Goal: Check status: Check status

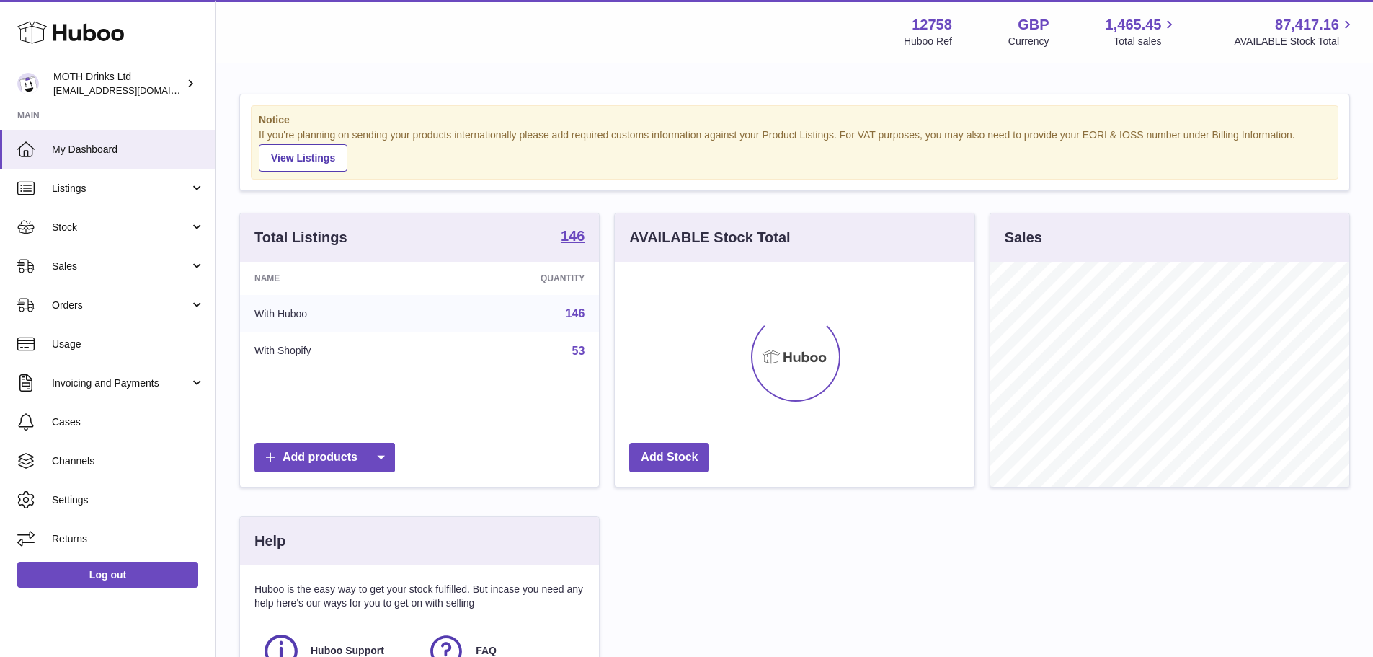
scroll to position [225, 360]
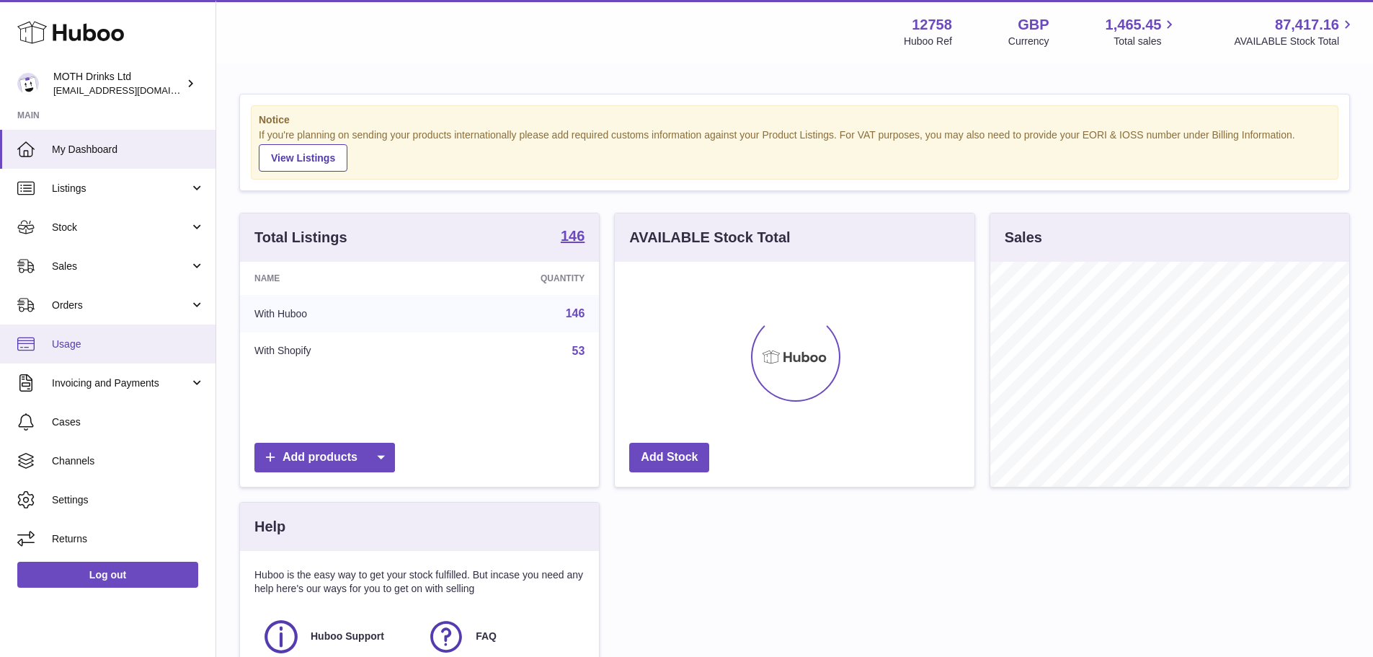
scroll to position [225, 360]
drag, startPoint x: 99, startPoint y: 301, endPoint x: 107, endPoint y: 324, distance: 24.0
click at [99, 301] on span "Orders" at bounding box center [121, 305] width 138 height 14
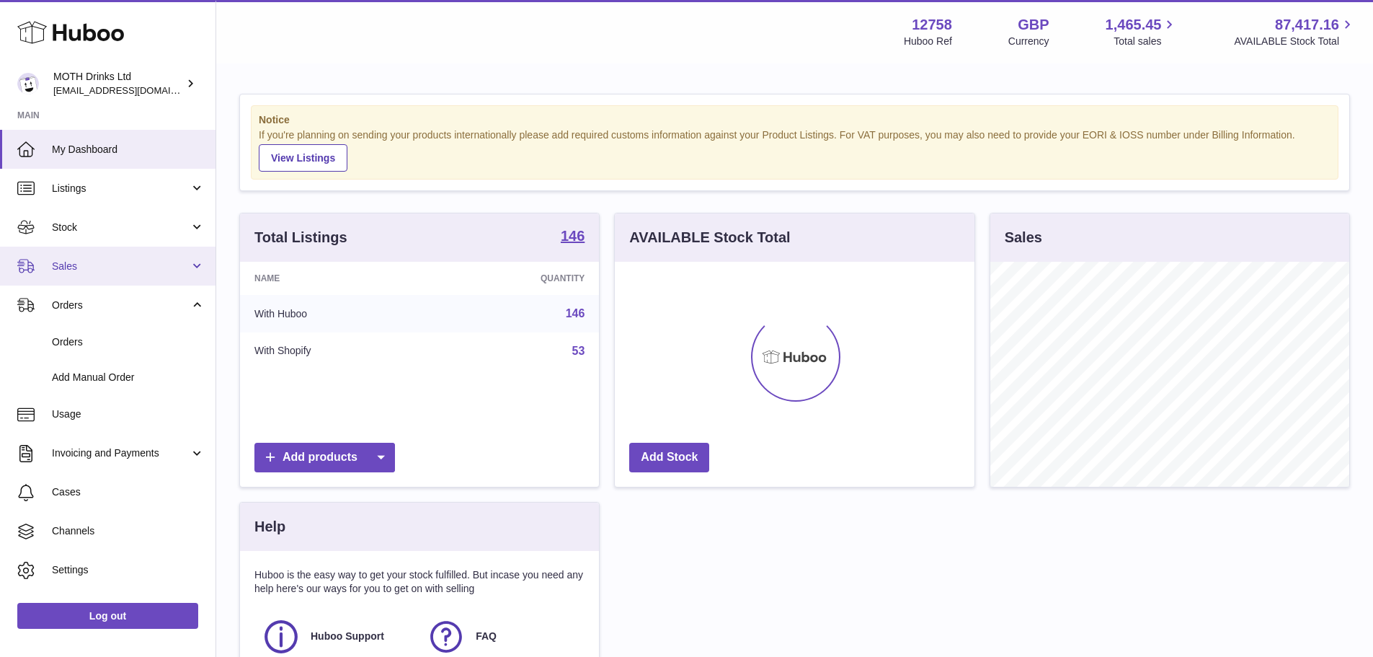
click at [118, 256] on link "Sales" at bounding box center [108, 265] width 216 height 39
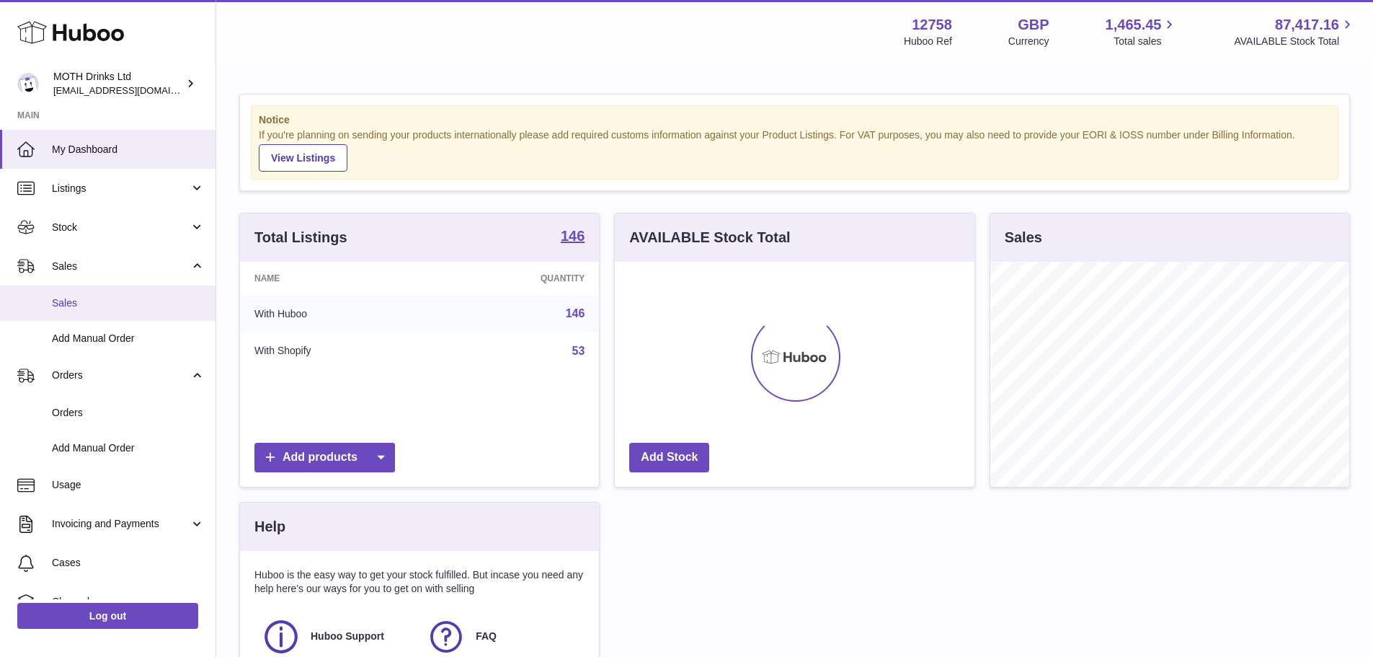
click at [108, 289] on link "Sales" at bounding box center [108, 302] width 216 height 35
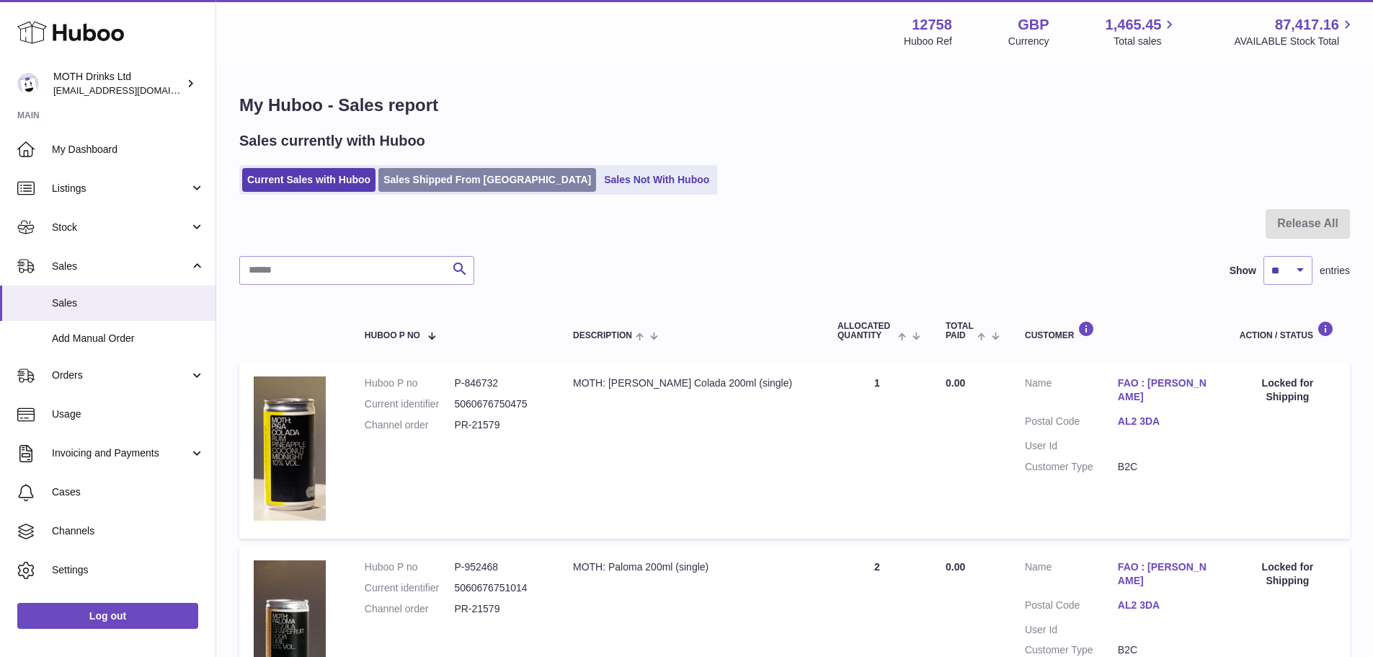
click at [450, 185] on link "Sales Shipped From Huboo" at bounding box center [487, 180] width 218 height 24
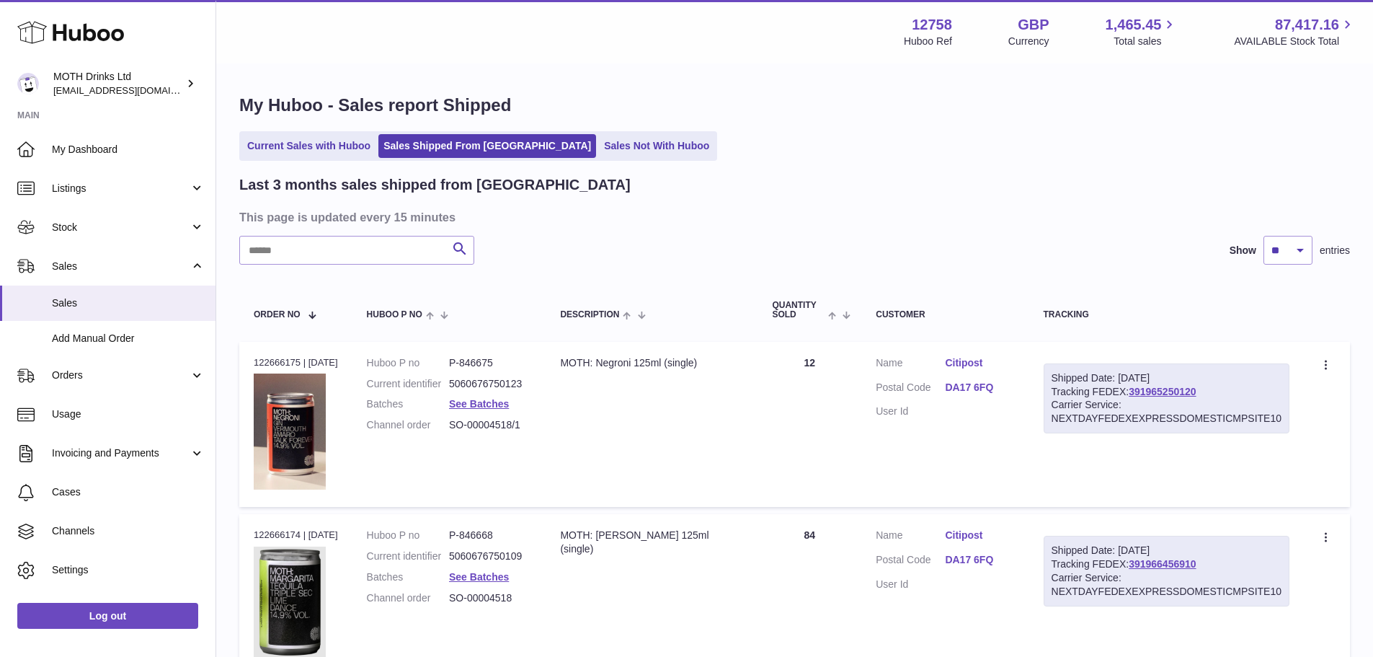
click at [402, 249] on input "text" at bounding box center [356, 250] width 235 height 29
paste input "**********"
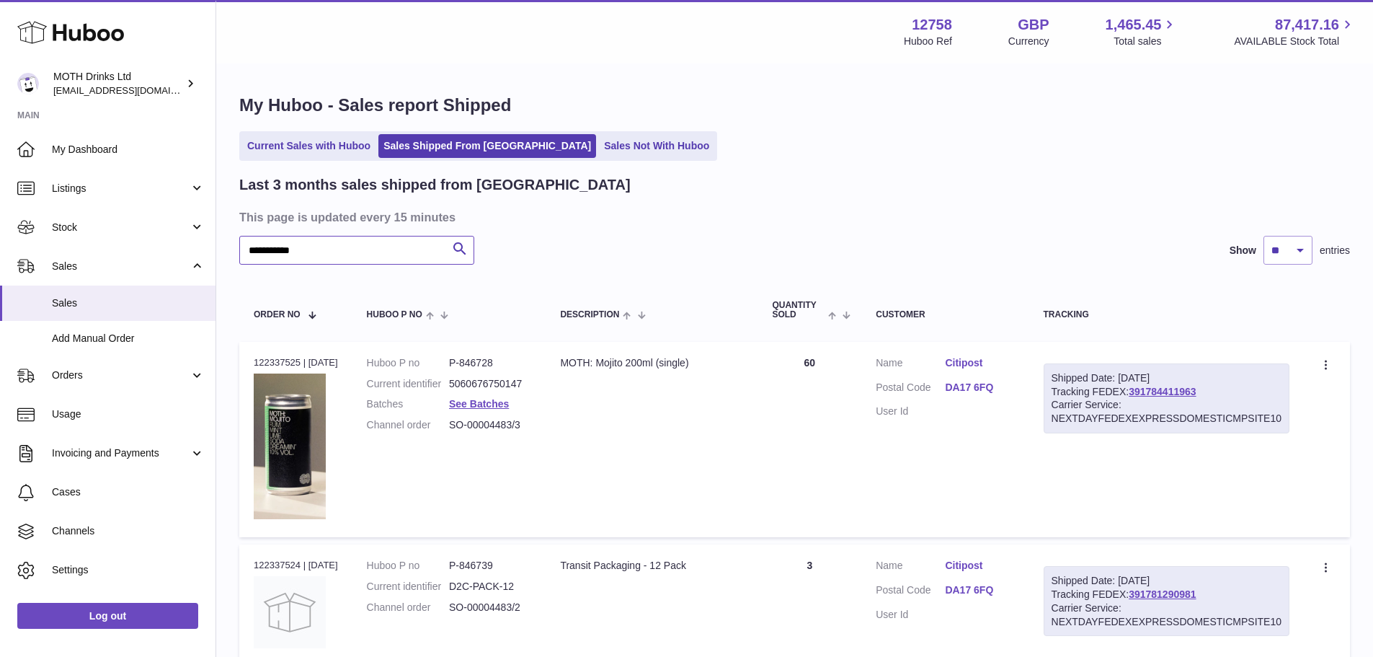
type input "**********"
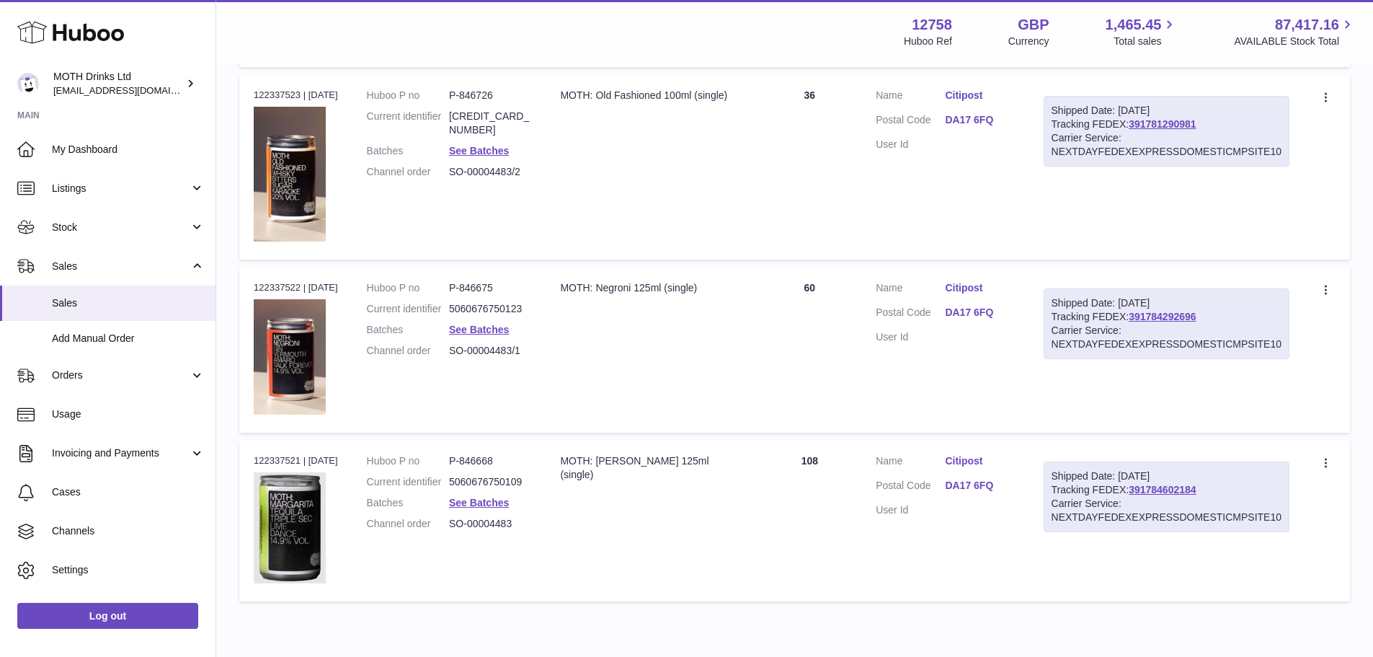
scroll to position [664, 0]
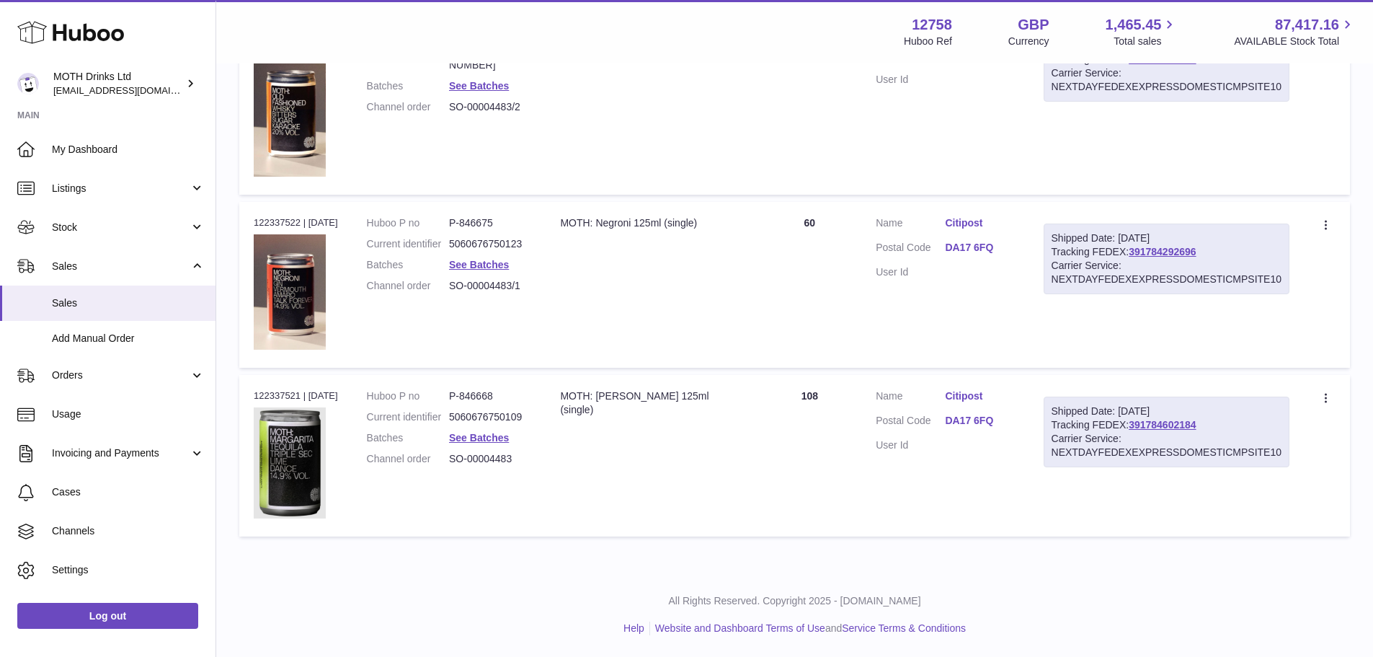
click at [502, 391] on dd "P-846668" at bounding box center [490, 396] width 82 height 14
copy dd "846668"
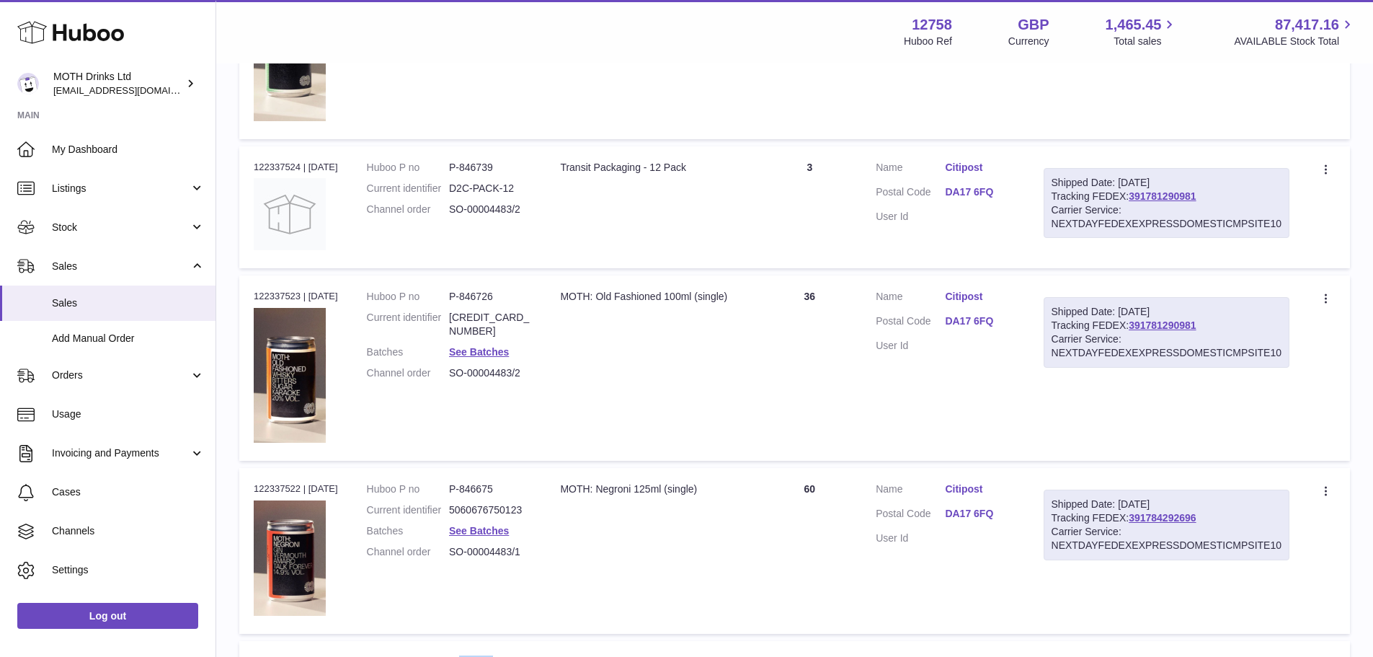
scroll to position [231, 0]
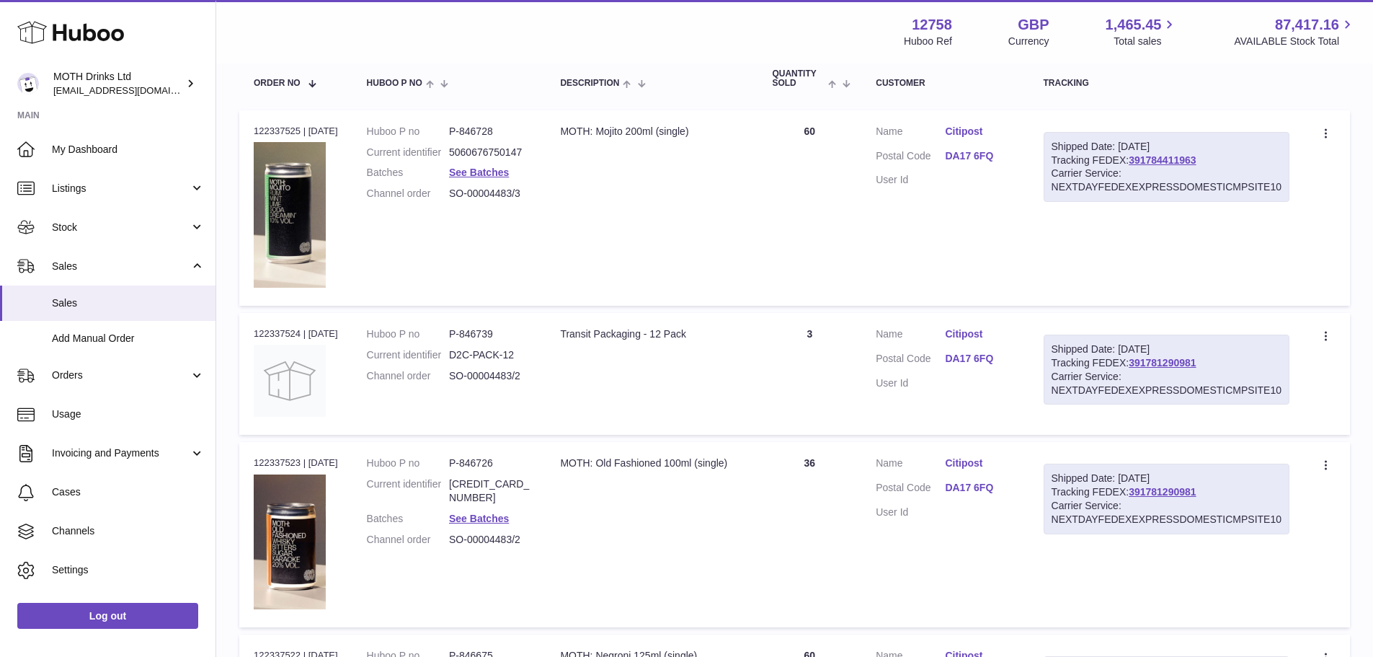
click at [487, 135] on dd "P-846728" at bounding box center [490, 132] width 82 height 14
copy dd "846728"
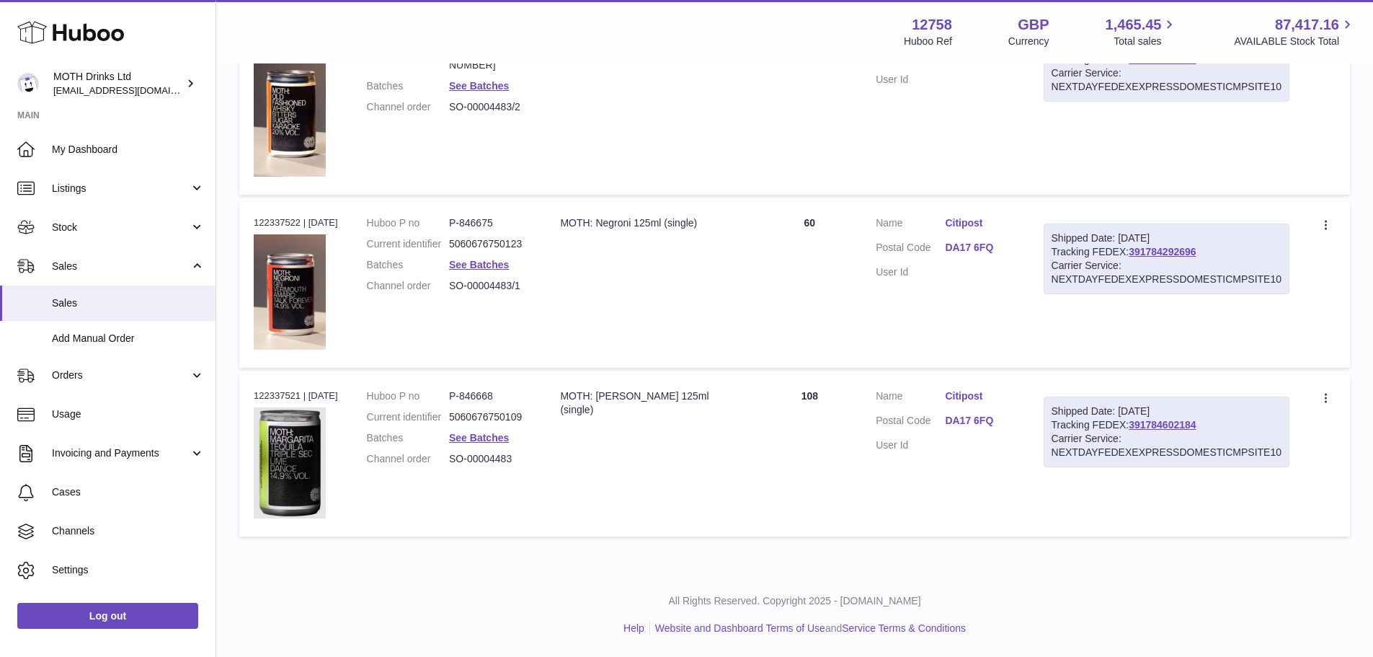
click at [502, 396] on dd "P-846668" at bounding box center [490, 396] width 82 height 14
click at [741, 423] on td "Description MOTH: Margarita 125ml (single)" at bounding box center [652, 455] width 212 height 161
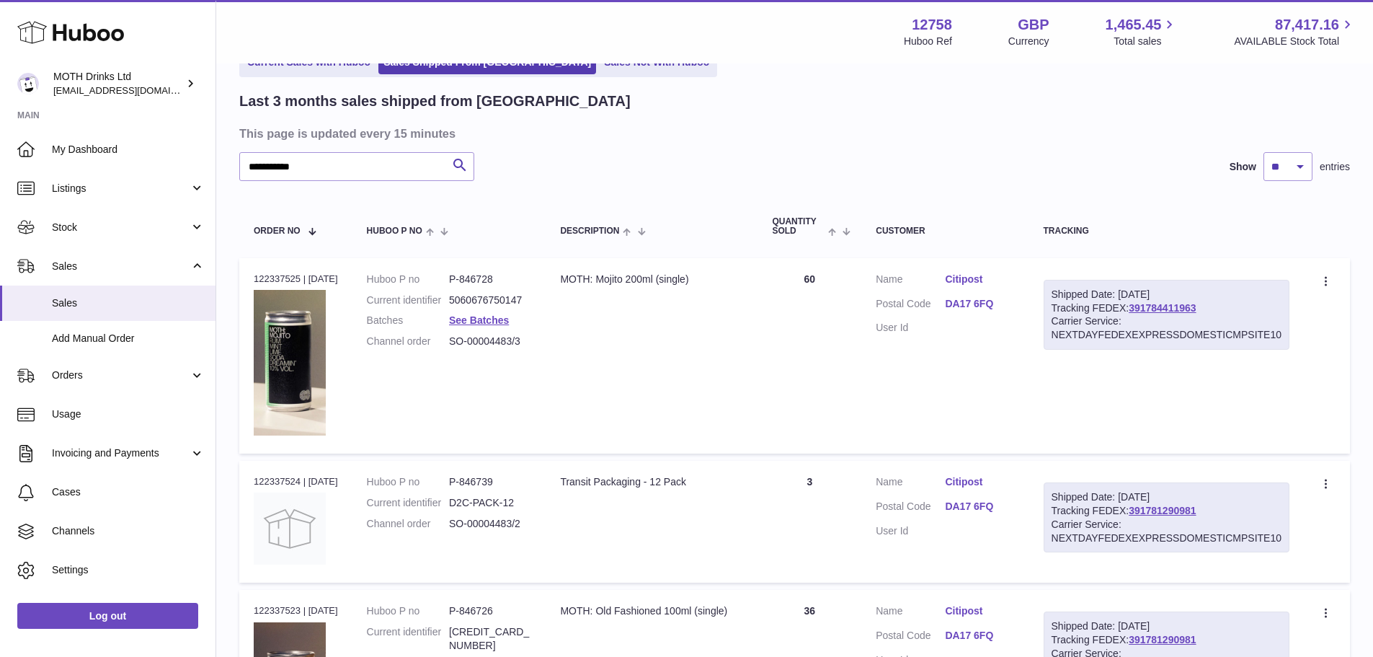
scroll to position [72, 0]
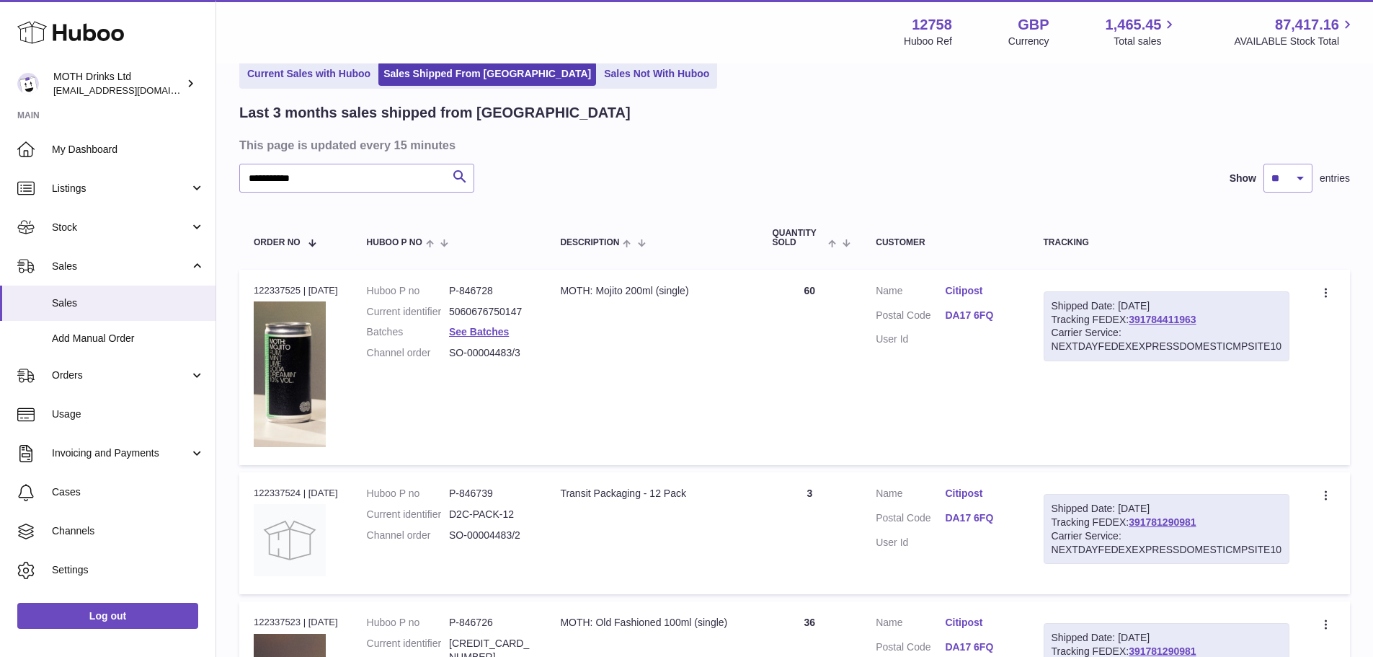
drag, startPoint x: 809, startPoint y: 308, endPoint x: 844, endPoint y: 302, distance: 35.2
click at [853, 294] on td "Quantity 60" at bounding box center [810, 367] width 104 height 195
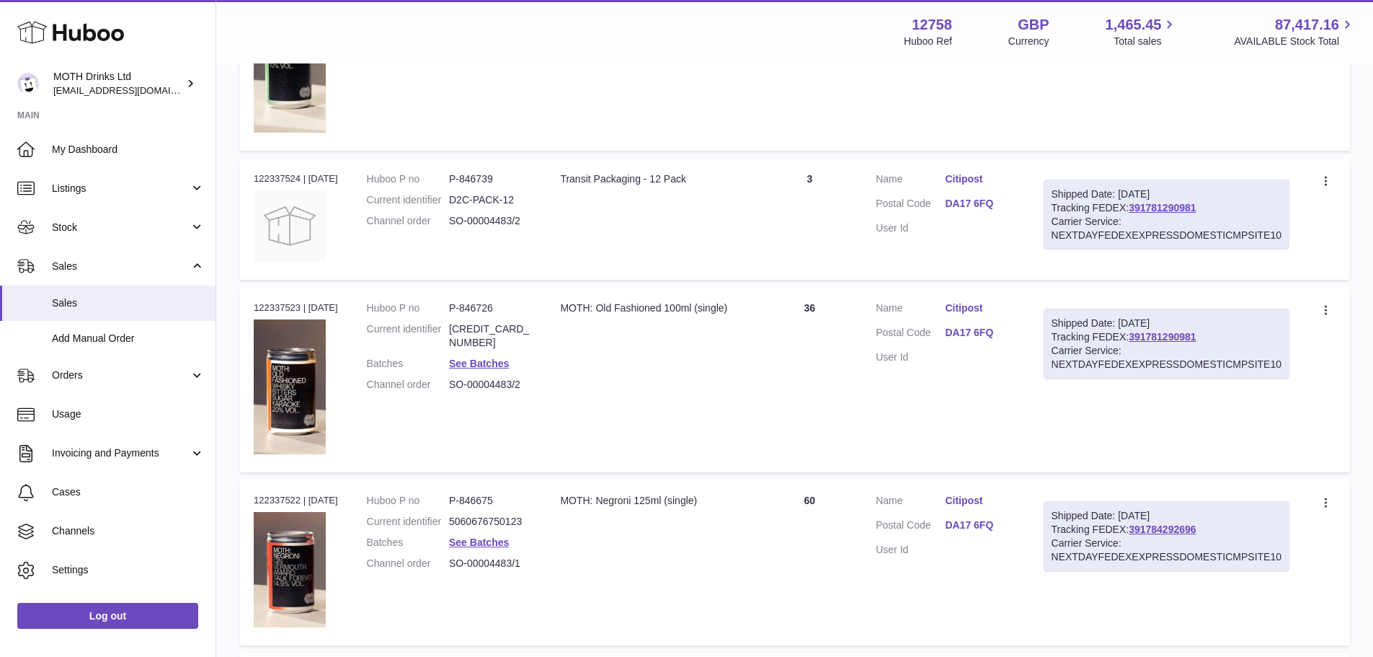
scroll to position [432, 0]
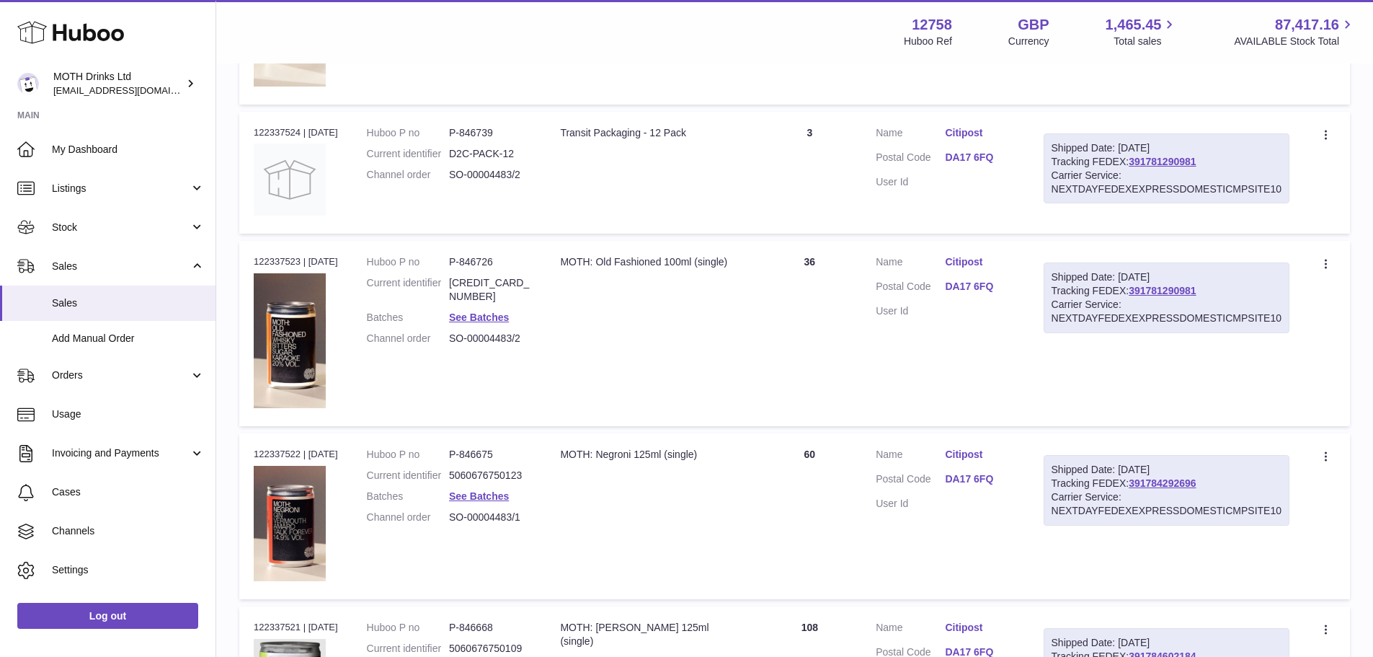
drag, startPoint x: 812, startPoint y: 272, endPoint x: 846, endPoint y: 265, distance: 35.2
click at [846, 265] on td "Quantity 36" at bounding box center [810, 333] width 104 height 185
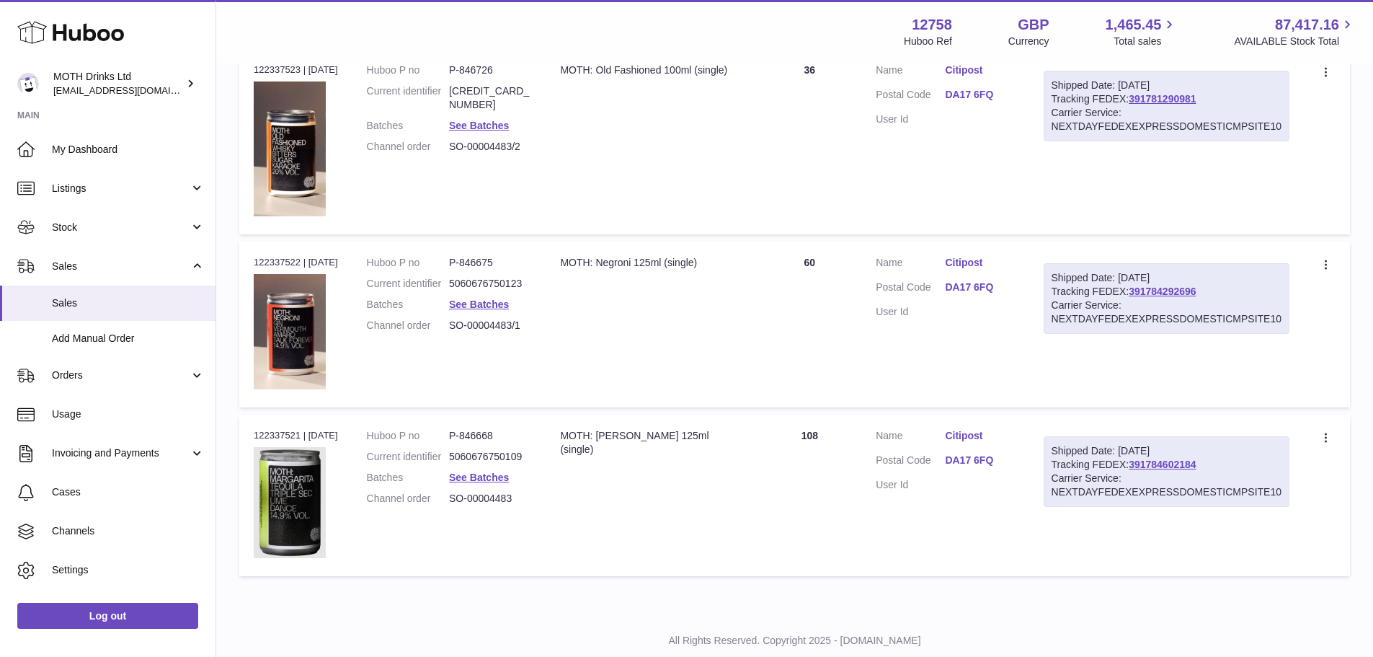
scroll to position [649, 0]
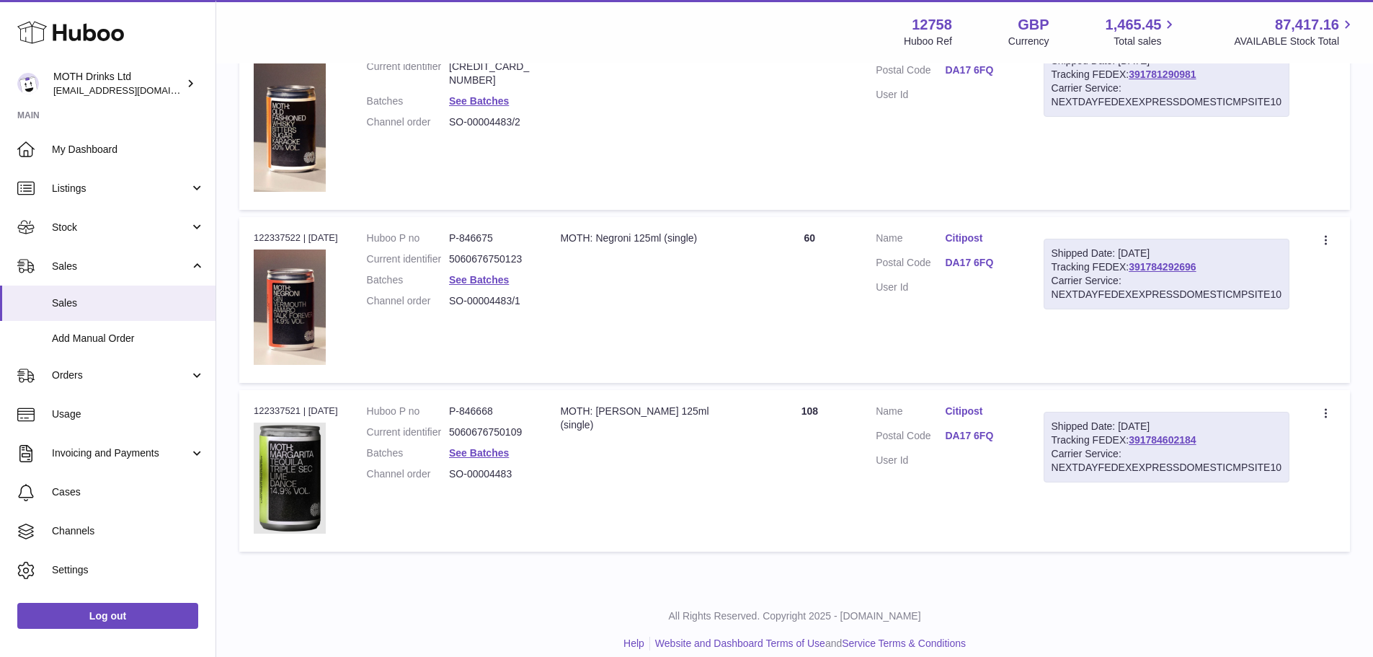
drag, startPoint x: 807, startPoint y: 265, endPoint x: 852, endPoint y: 260, distance: 45.6
click at [852, 260] on td "Quantity 60" at bounding box center [810, 300] width 104 height 166
click at [825, 305] on td "Quantity 60" at bounding box center [810, 300] width 104 height 166
drag, startPoint x: 810, startPoint y: 260, endPoint x: 845, endPoint y: 257, distance: 35.5
click at [845, 257] on td "Quantity 60" at bounding box center [810, 300] width 104 height 166
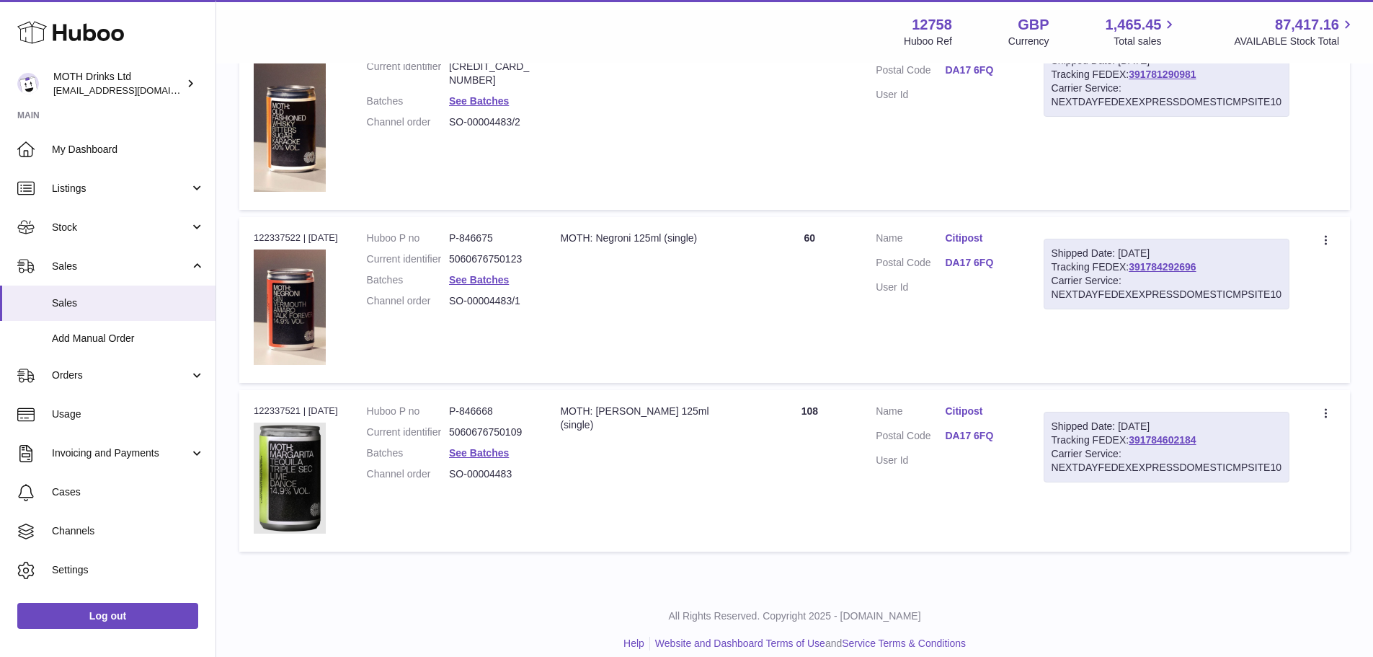
drag, startPoint x: 808, startPoint y: 425, endPoint x: 842, endPoint y: 425, distance: 33.9
click at [843, 425] on td "Quantity 108" at bounding box center [810, 470] width 104 height 161
click at [821, 439] on td "Quantity 108" at bounding box center [810, 470] width 104 height 161
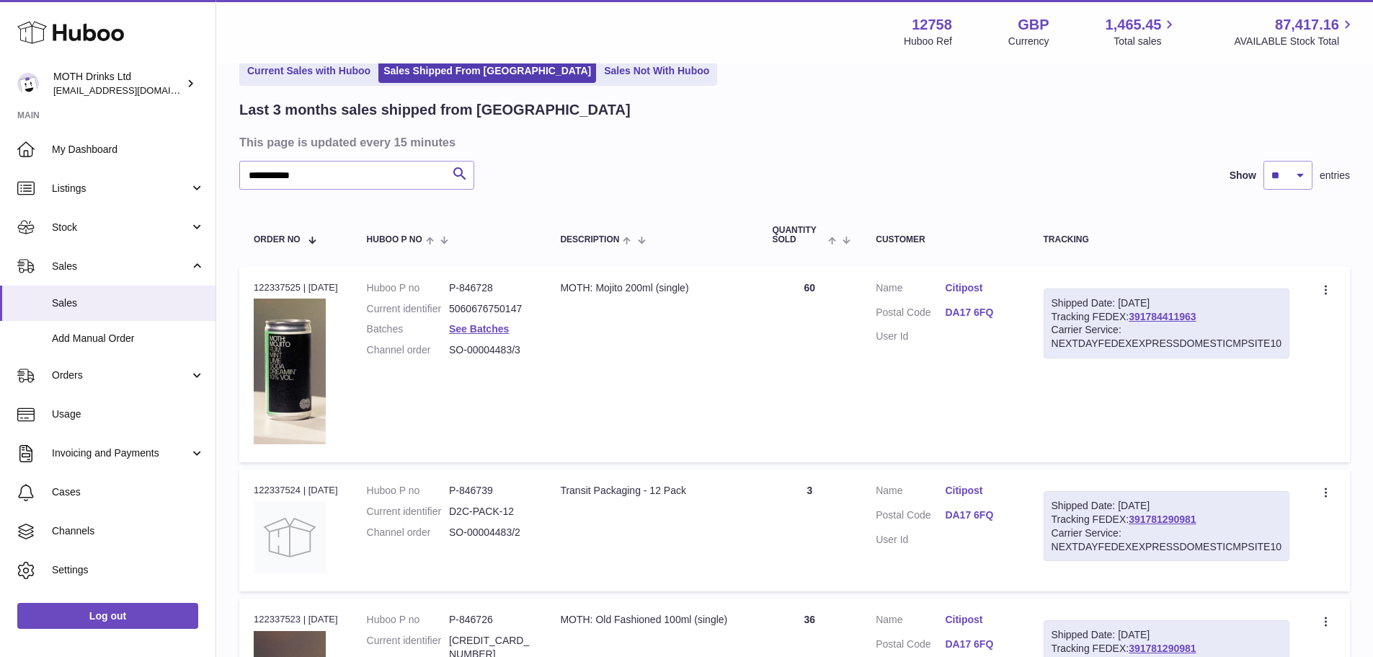
scroll to position [72, 0]
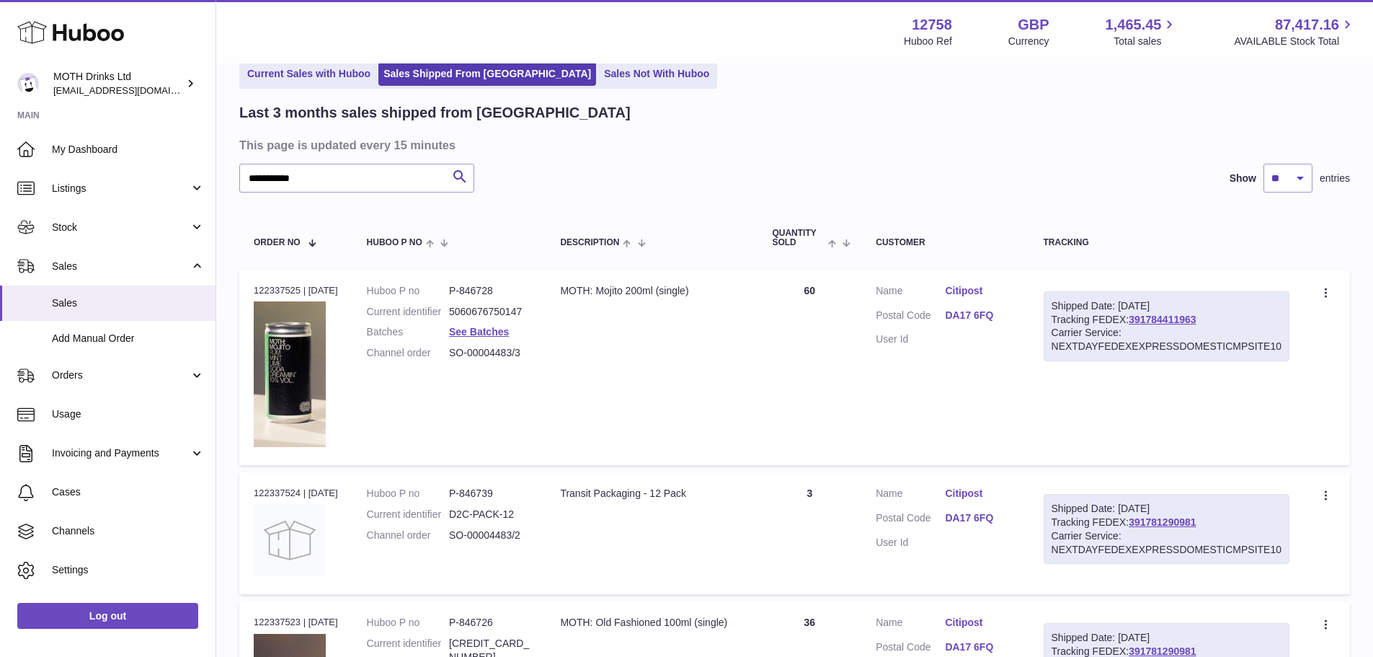
click at [483, 294] on dd "P-846728" at bounding box center [490, 291] width 82 height 14
copy dd "846728"
click at [267, 292] on div "Order no 122337525 | 5th Aug" at bounding box center [296, 290] width 84 height 13
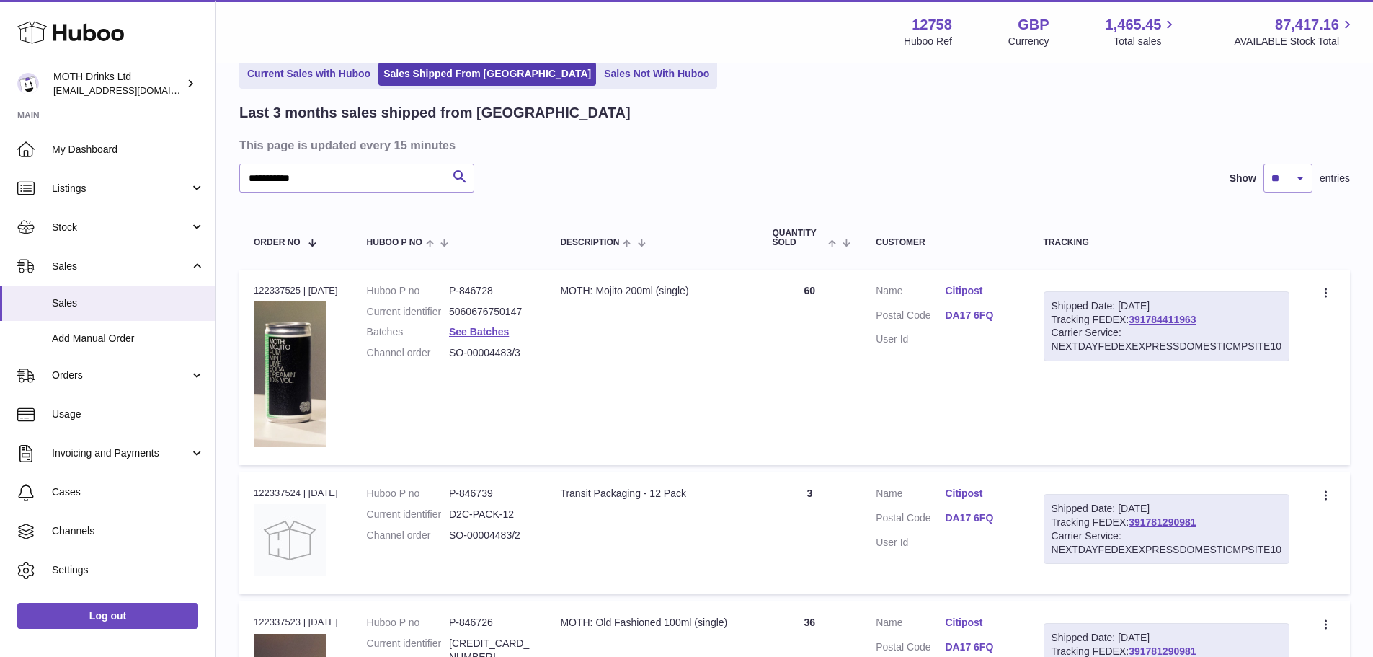
copy div "122337525"
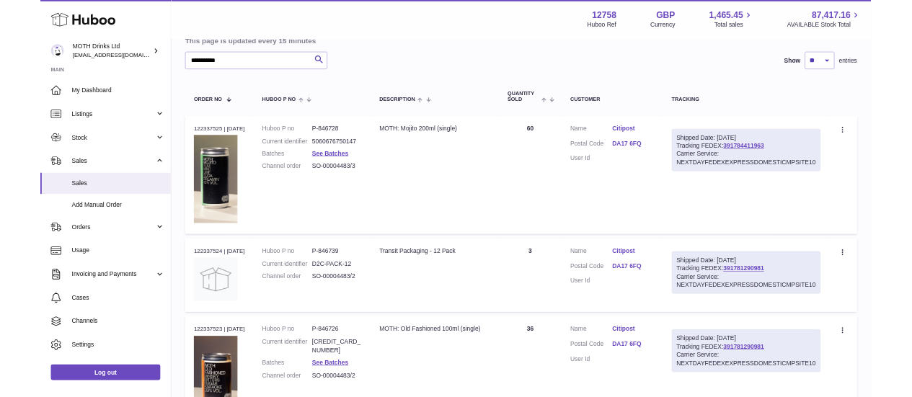
scroll to position [216, 0]
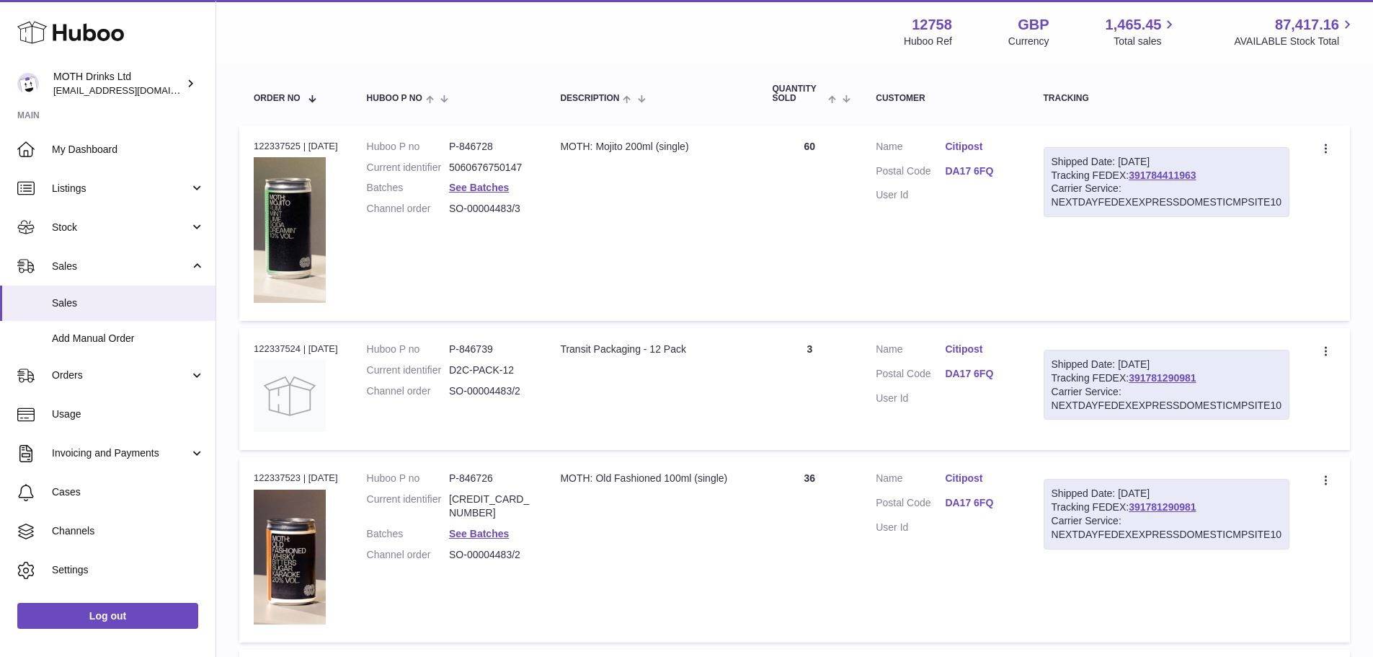
click at [286, 484] on div "Order no 122337523 | 5th Aug" at bounding box center [296, 477] width 84 height 13
copy div "122337523"
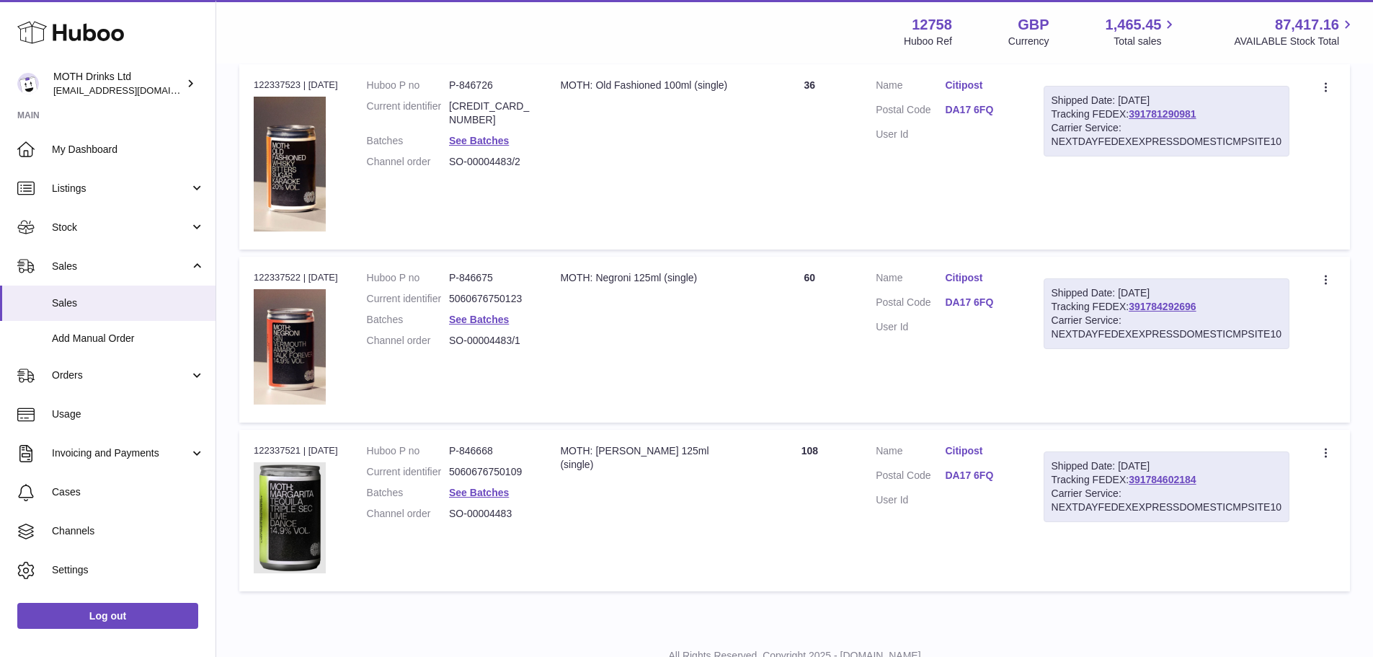
scroll to position [520, 0]
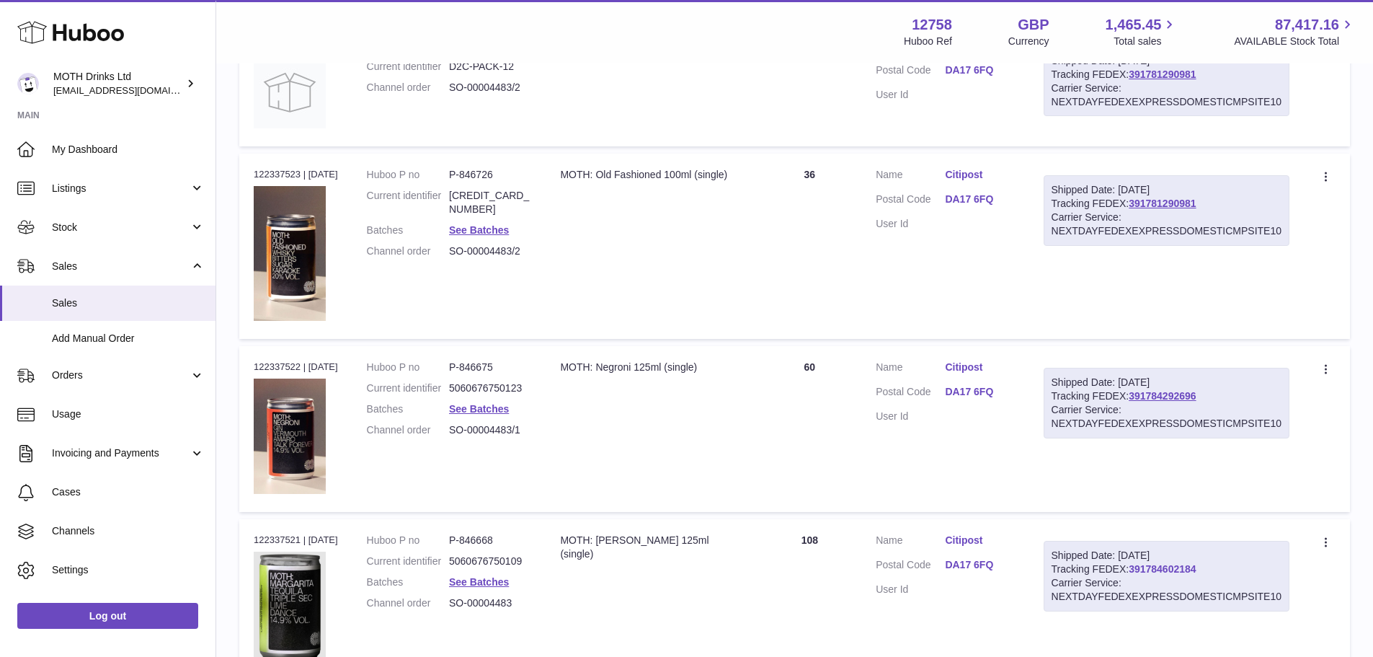
click at [1194, 567] on link "391784602184" at bounding box center [1162, 569] width 67 height 12
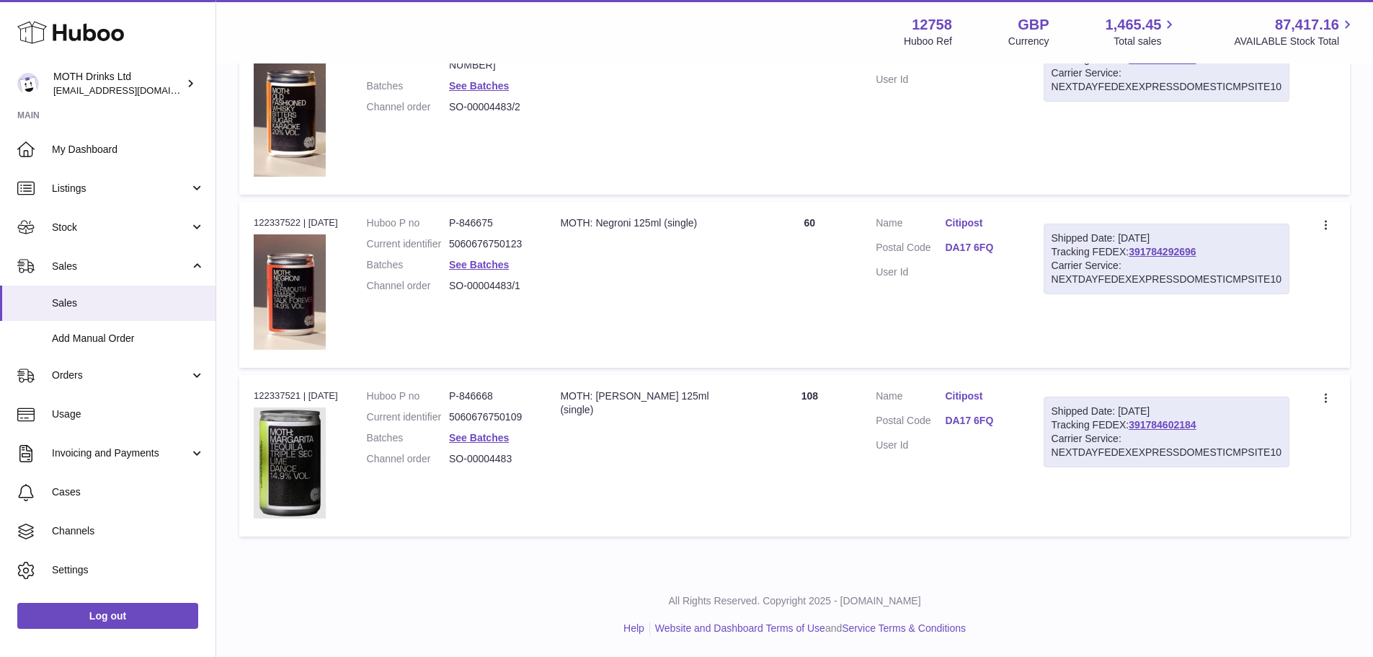
click at [479, 399] on dd "P-846668" at bounding box center [490, 396] width 82 height 14
copy dd "846668"
click at [644, 314] on td "Description MOTH: Negroni 125ml (single)" at bounding box center [652, 285] width 212 height 166
